Goal: Transaction & Acquisition: Book appointment/travel/reservation

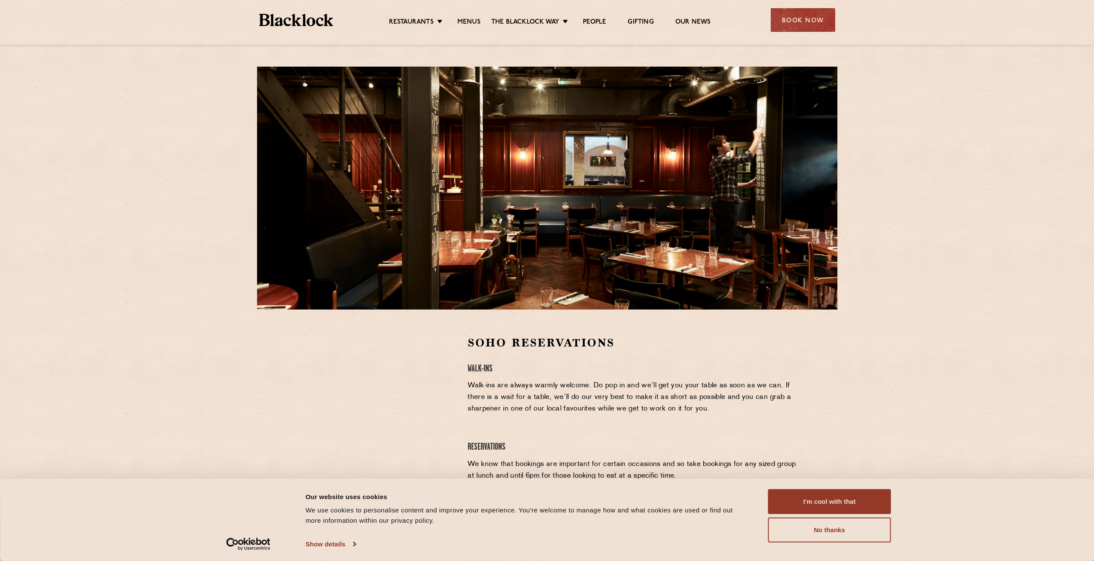
click at [0, 0] on link "Soho" at bounding box center [0, 0] width 0 height 0
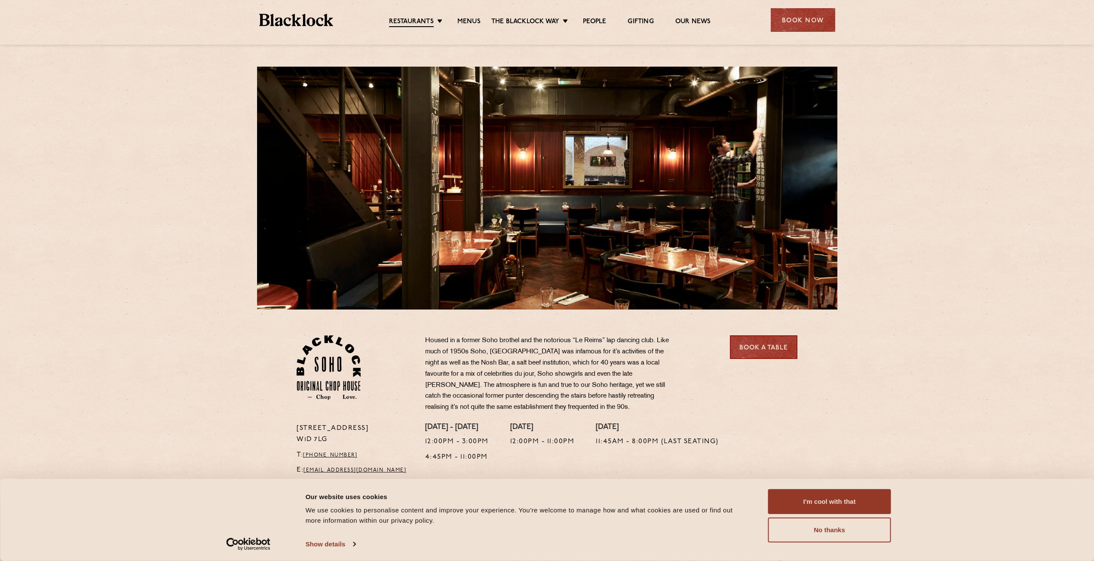
click at [834, 497] on button "I'm cool with that" at bounding box center [829, 501] width 123 height 25
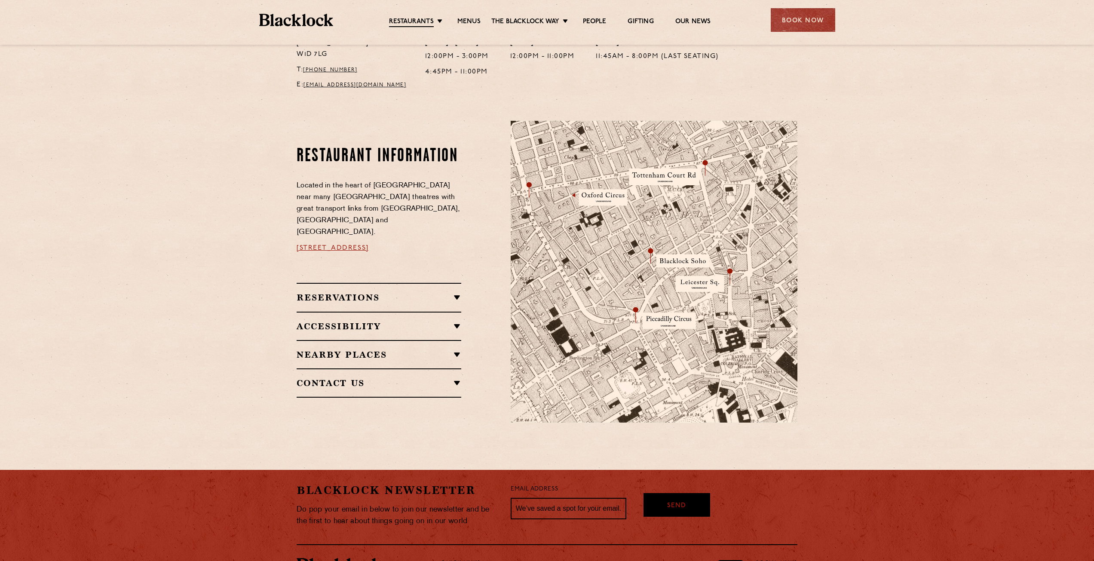
scroll to position [478, 0]
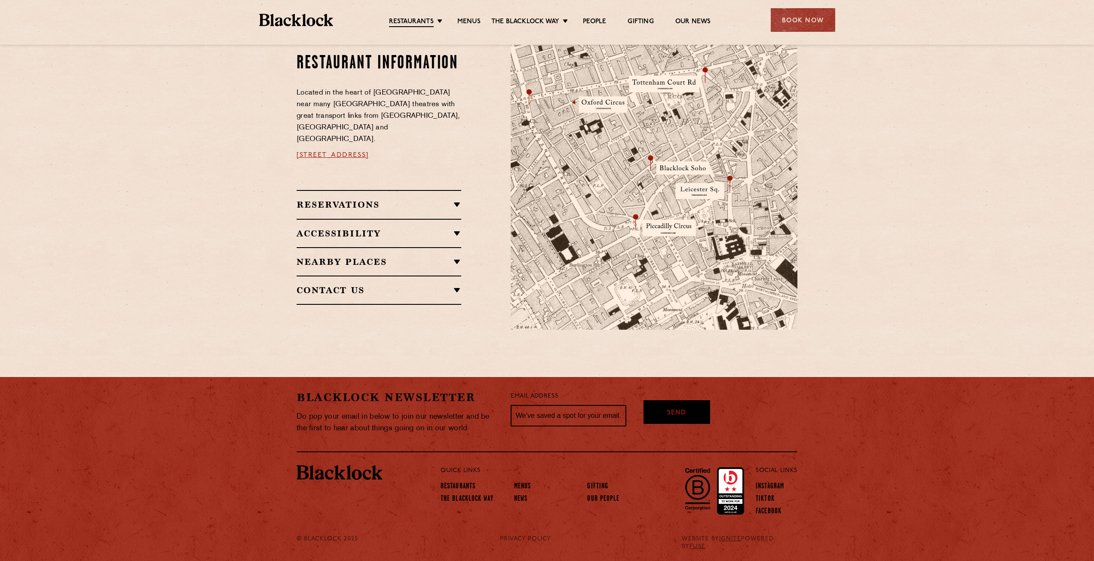
click at [420, 290] on div "Contact Us T: +44 20 3441 6996 E: soho@theblacklock.com" at bounding box center [379, 290] width 165 height 29
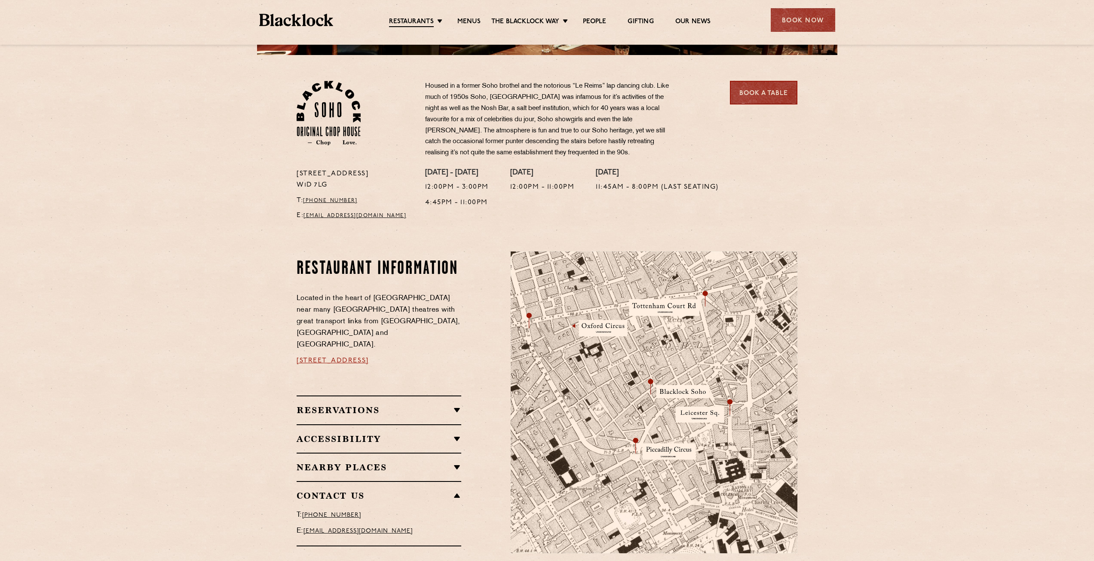
scroll to position [306, 0]
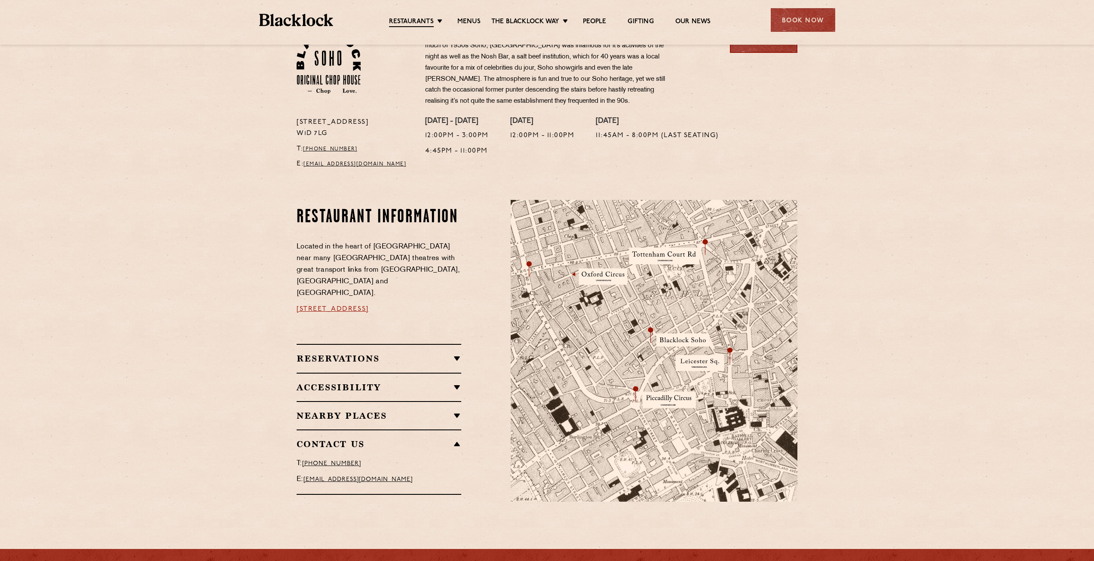
click at [424, 353] on h2 "Reservations" at bounding box center [379, 358] width 165 height 10
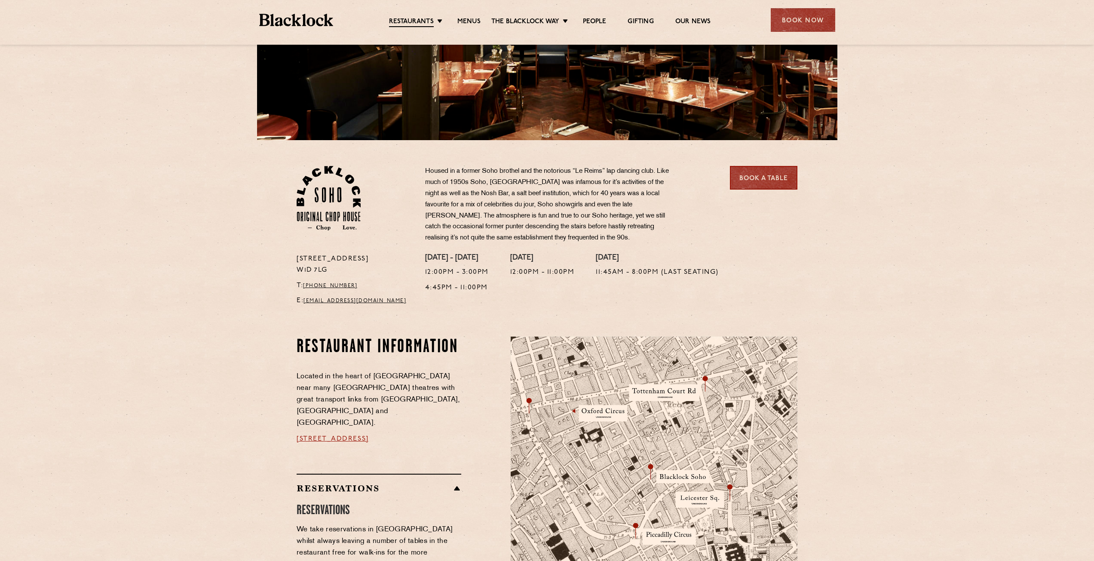
scroll to position [77, 0]
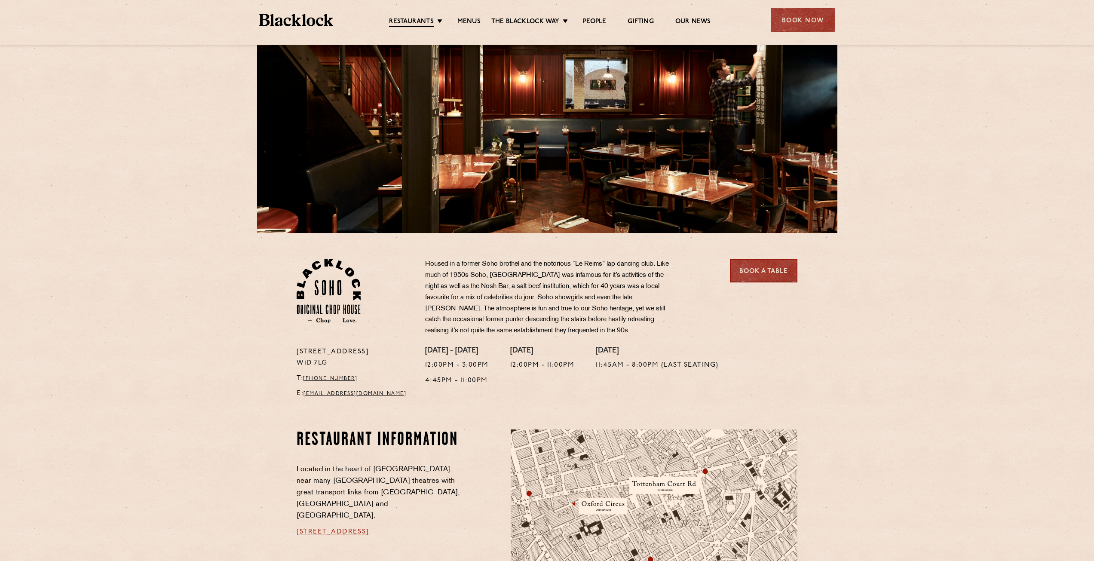
click at [800, 20] on div "Book Now" at bounding box center [803, 20] width 64 height 24
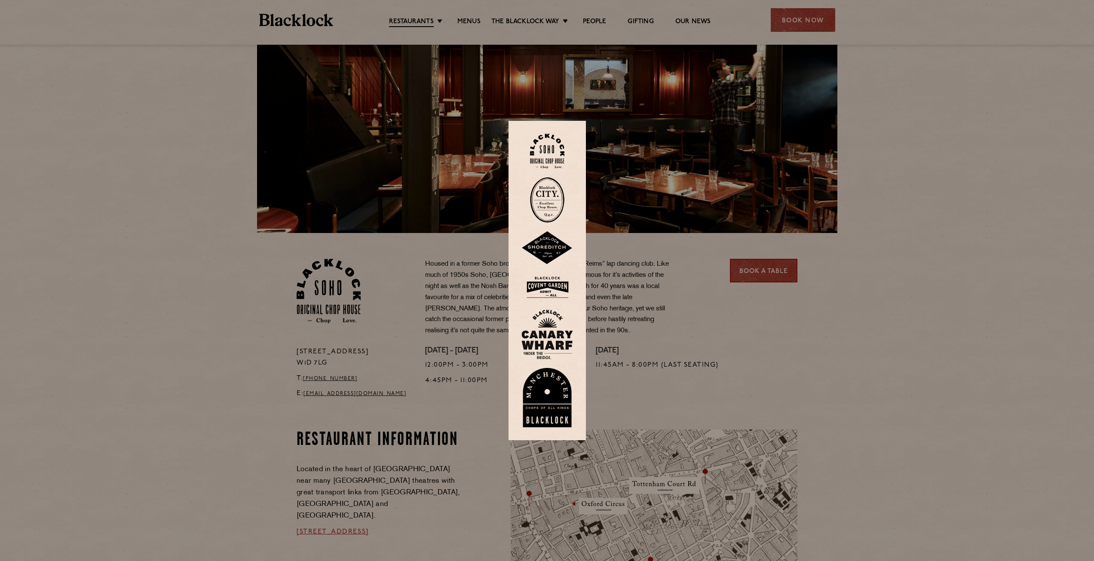
click at [554, 150] on img at bounding box center [547, 151] width 34 height 35
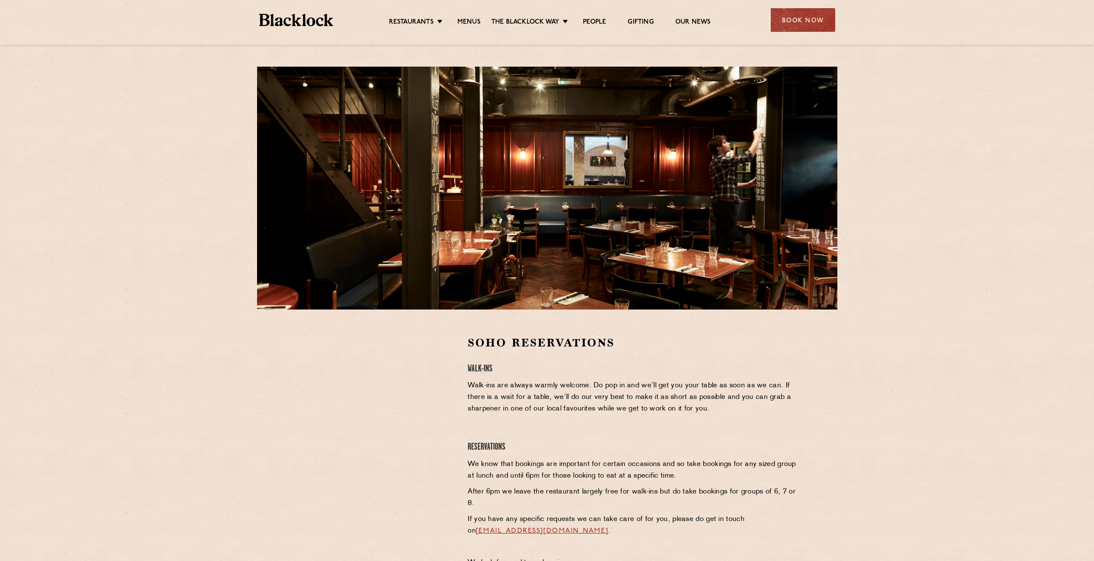
drag, startPoint x: 965, startPoint y: 233, endPoint x: 880, endPoint y: 138, distance: 127.9
click at [964, 232] on div "Soho Reservations Walk-Ins Walk-ins are always warmly welcome. Do pop in and we…" at bounding box center [547, 299] width 1094 height 599
click at [426, 24] on link "Restaurants" at bounding box center [411, 22] width 45 height 9
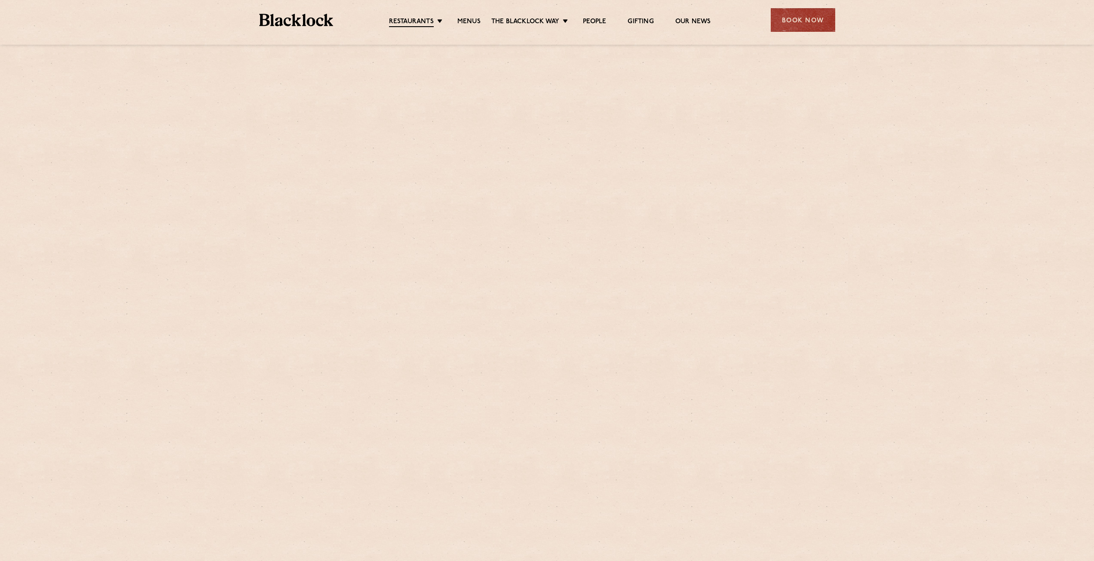
click at [0, 0] on link "Soho" at bounding box center [0, 0] width 0 height 0
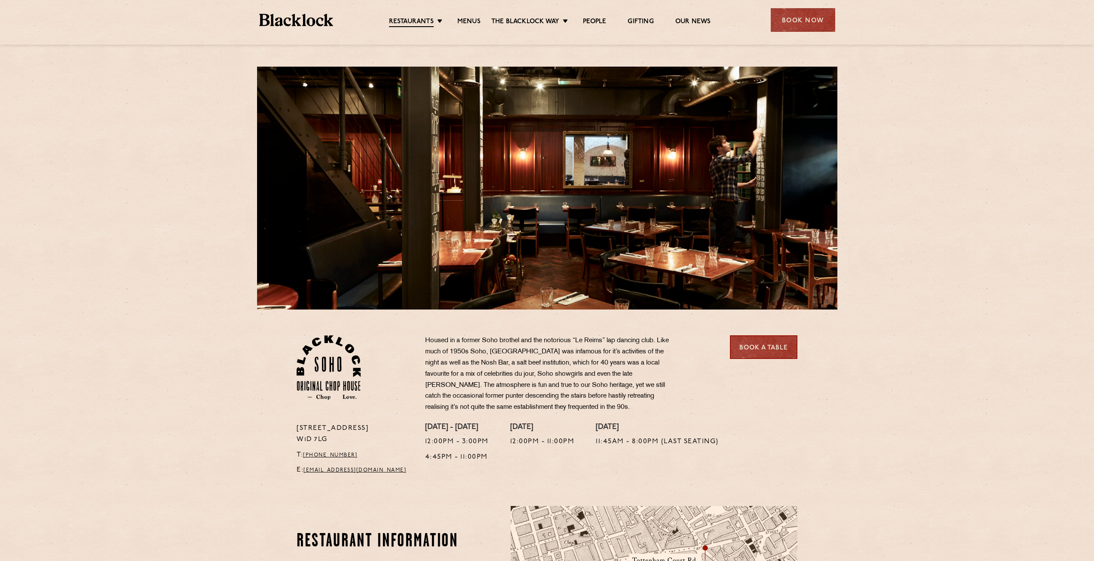
click at [127, 285] on div "24 Great Windmill Street W1D 7LG T: +44 20 3441 6996 E: soho@theblacklock.com H…" at bounding box center [547, 416] width 1094 height 833
click at [468, 21] on link "Menus" at bounding box center [468, 22] width 23 height 9
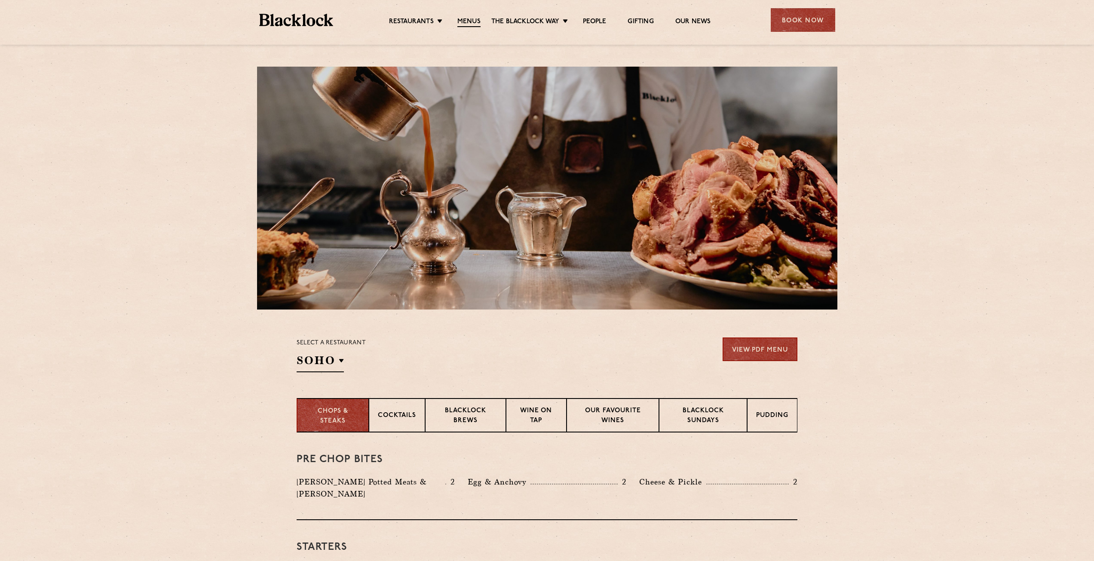
scroll to position [215, 0]
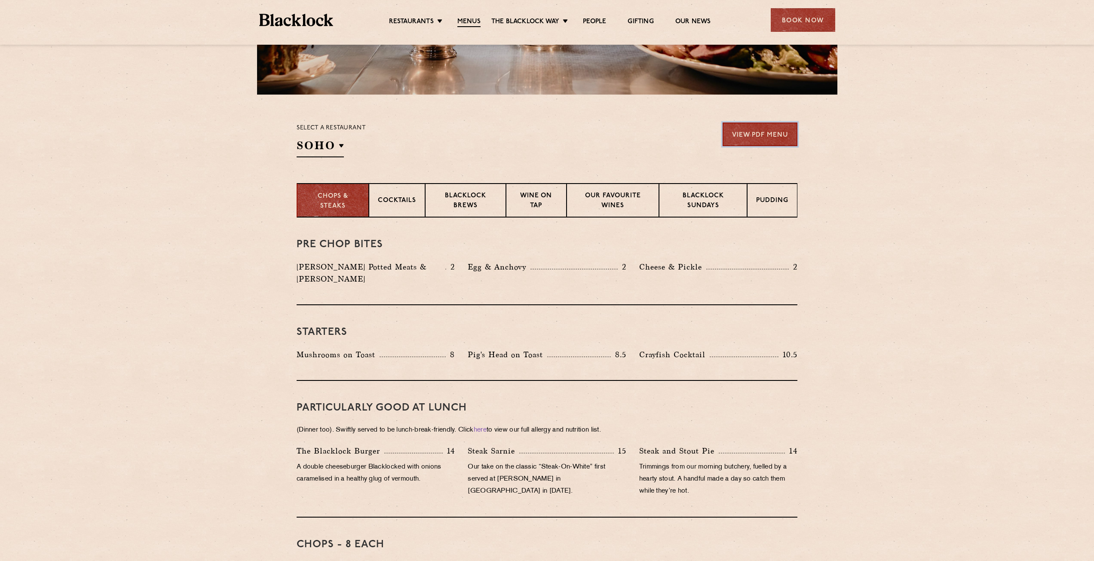
click at [752, 129] on link "View PDF Menu" at bounding box center [760, 135] width 75 height 24
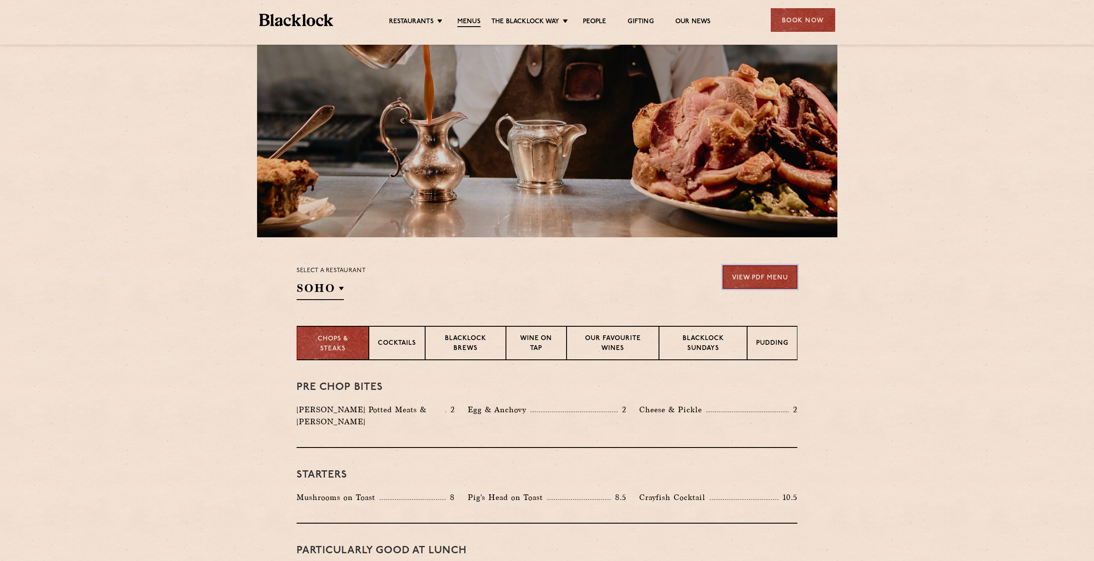
scroll to position [0, 0]
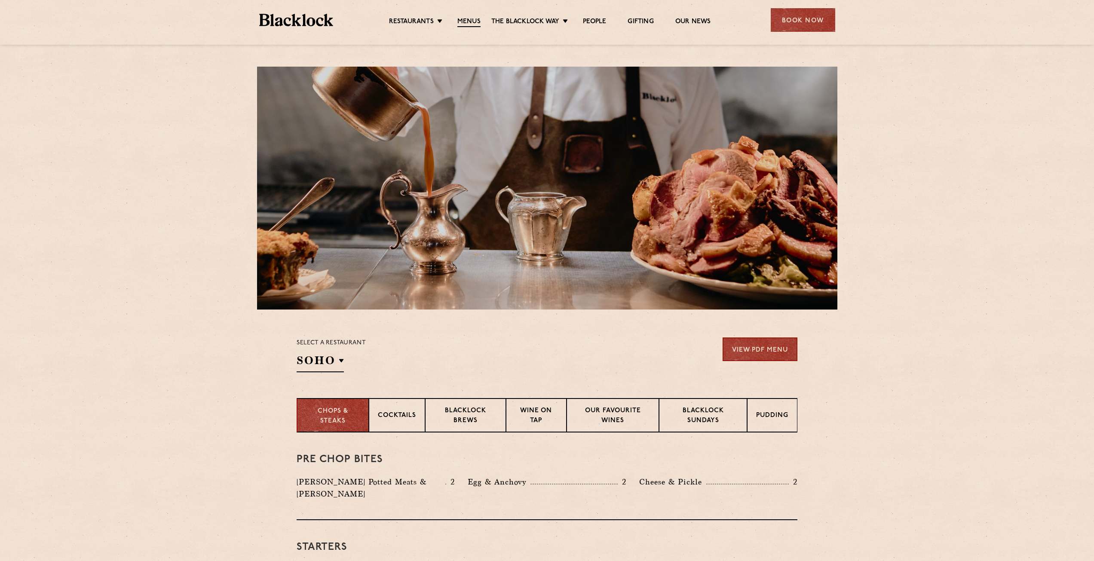
drag, startPoint x: 85, startPoint y: 306, endPoint x: 123, endPoint y: 295, distance: 39.4
